Goal: Task Accomplishment & Management: Use online tool/utility

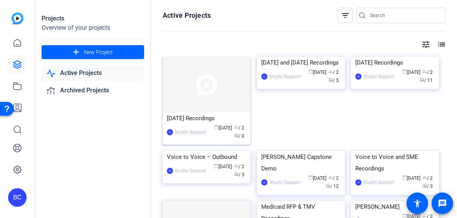
click at [197, 117] on div "[DATE] Recordings" at bounding box center [206, 118] width 79 height 12
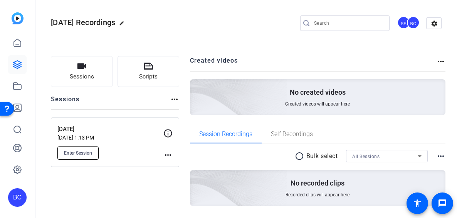
click at [83, 153] on span "Enter Session" at bounding box center [78, 153] width 28 height 6
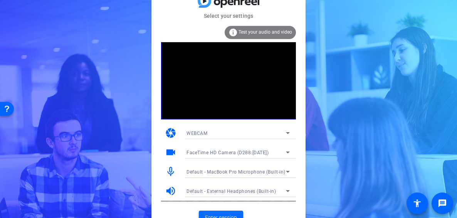
click at [227, 214] on span "Enter session" at bounding box center [221, 217] width 32 height 8
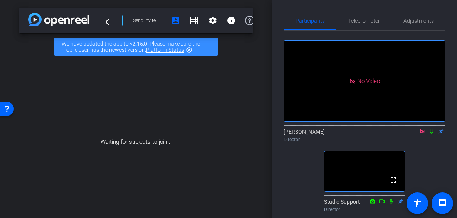
click at [425, 134] on icon at bounding box center [423, 130] width 6 height 5
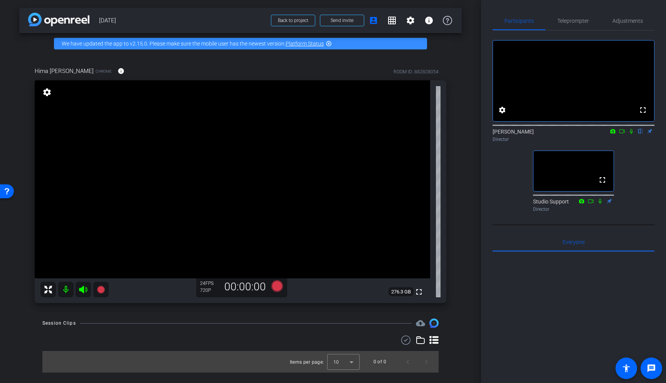
scroll to position [0, 0]
click at [118, 72] on mat-icon "info" at bounding box center [121, 70] width 7 height 7
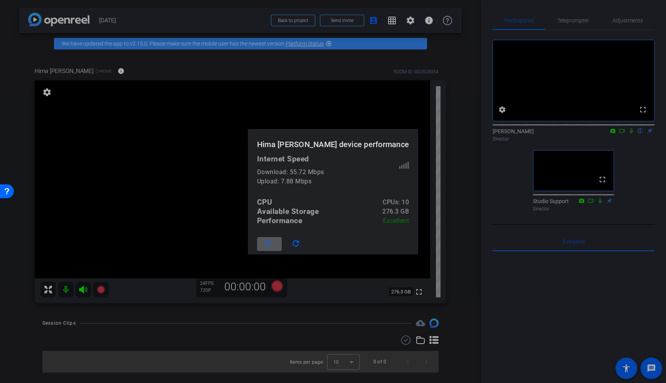
click at [272, 217] on mat-icon "close" at bounding box center [268, 244] width 10 height 10
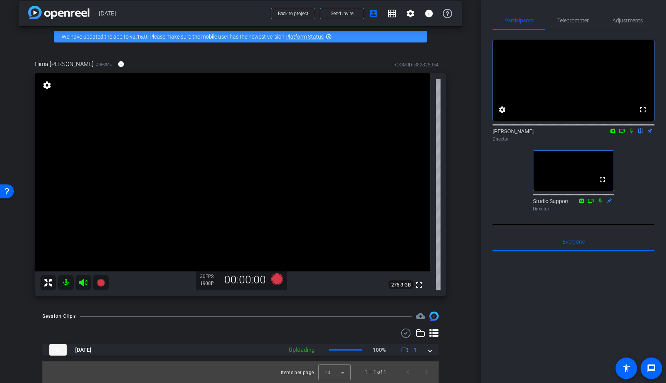
scroll to position [0, 0]
